Goal: Transaction & Acquisition: Purchase product/service

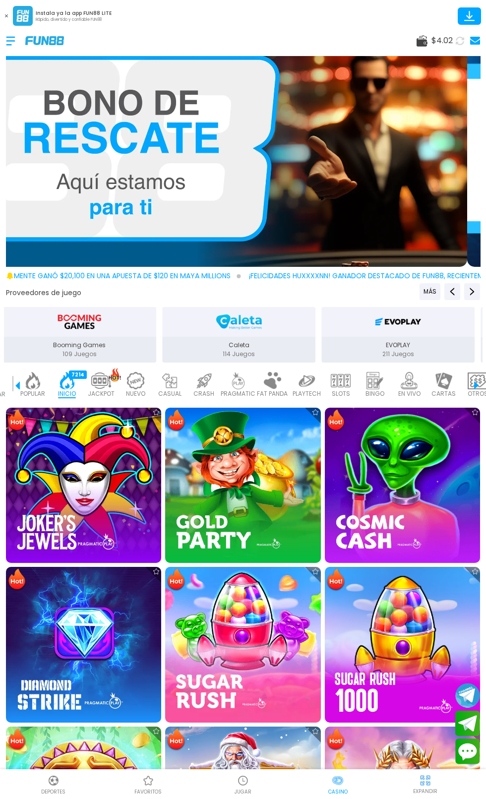
click at [458, 16] on button at bounding box center [469, 15] width 23 height 17
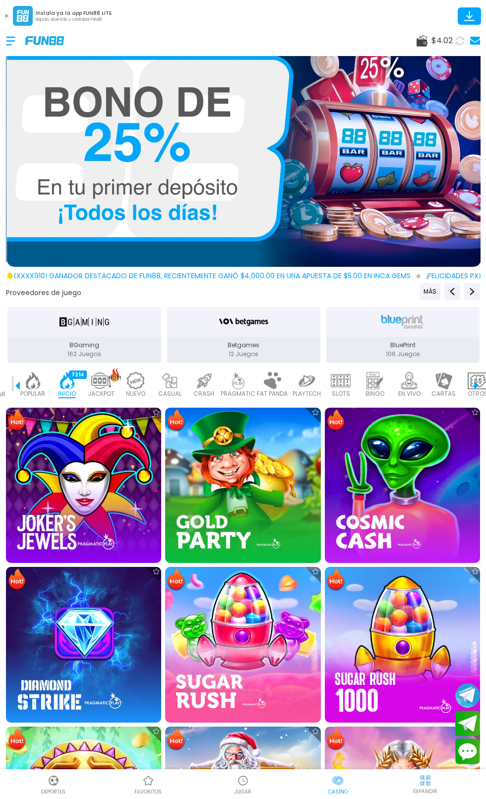
click at [445, 38] on span "$ 4.02" at bounding box center [441, 41] width 21 height 12
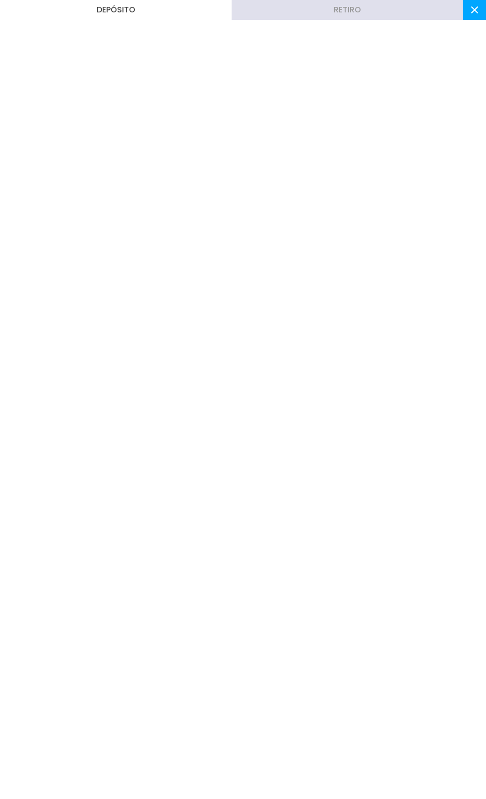
click at [469, 14] on button at bounding box center [474, 10] width 23 height 20
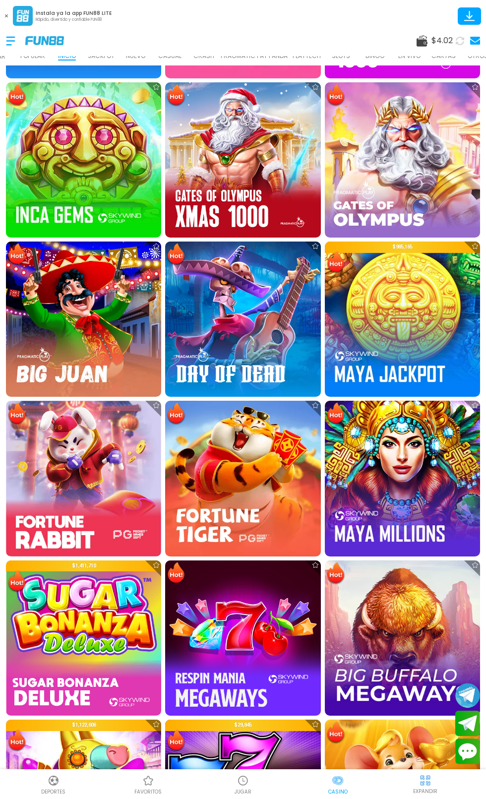
scroll to position [848, 0]
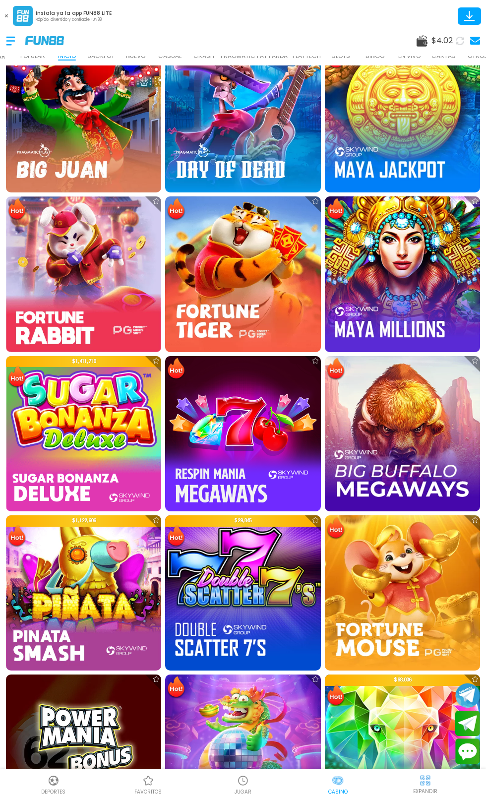
click at [115, 451] on img at bounding box center [83, 433] width 155 height 155
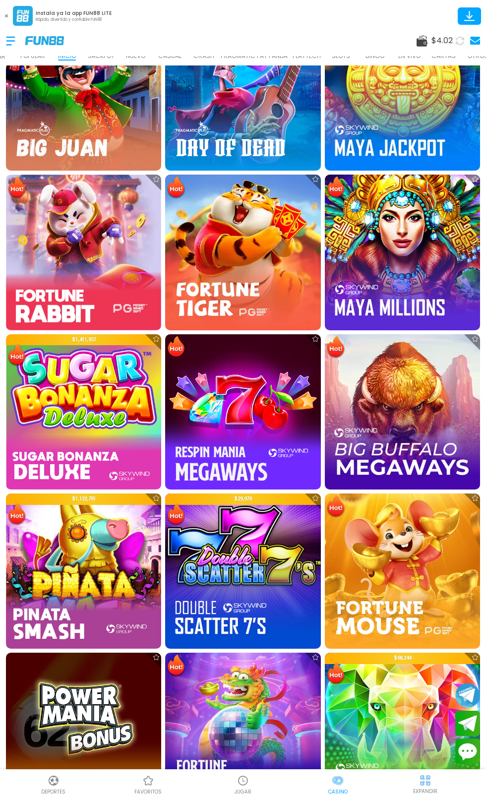
click at [37, 435] on img at bounding box center [83, 411] width 155 height 155
click at [50, 441] on img at bounding box center [83, 411] width 155 height 155
